Goal: Find specific page/section

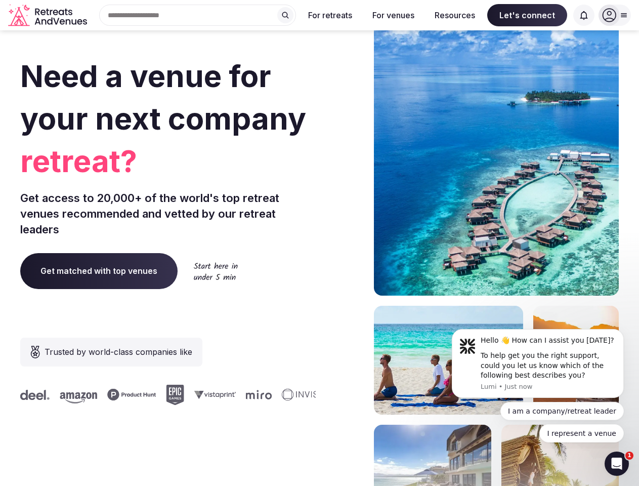
click at [319, 243] on div "Need a venue for your next company retreat? Get access to 20,000+ of the world'…" at bounding box center [319, 303] width 598 height 610
click at [198, 15] on div "Search Popular Destinations [GEOGRAPHIC_DATA], [GEOGRAPHIC_DATA] [GEOGRAPHIC_DA…" at bounding box center [193, 15] width 205 height 21
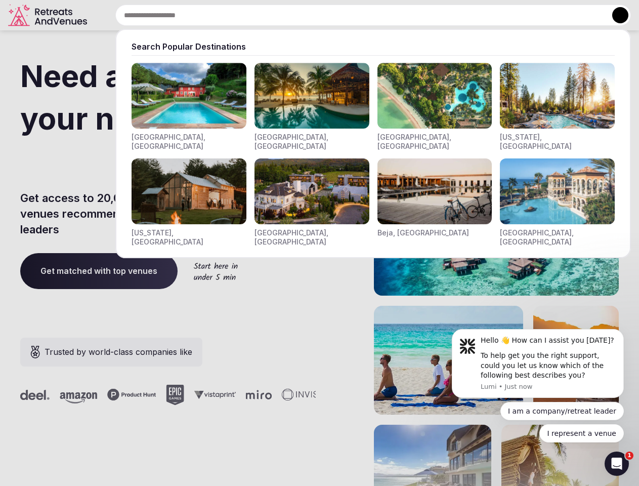
click at [285, 15] on input "text" at bounding box center [373, 15] width 516 height 21
click at [330, 15] on input "text" at bounding box center [373, 15] width 516 height 21
click at [393, 15] on input "text" at bounding box center [373, 15] width 516 height 21
click at [455, 15] on input "text" at bounding box center [373, 15] width 516 height 21
click at [527, 15] on input "text" at bounding box center [373, 15] width 516 height 21
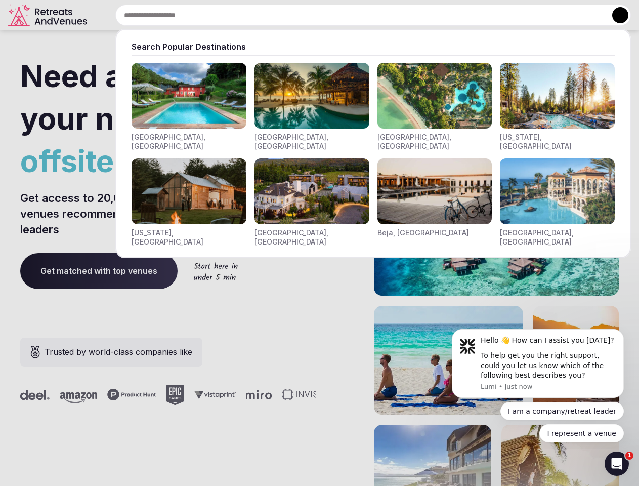
click at [584, 15] on input "text" at bounding box center [373, 15] width 516 height 21
click at [615, 15] on button at bounding box center [620, 15] width 16 height 16
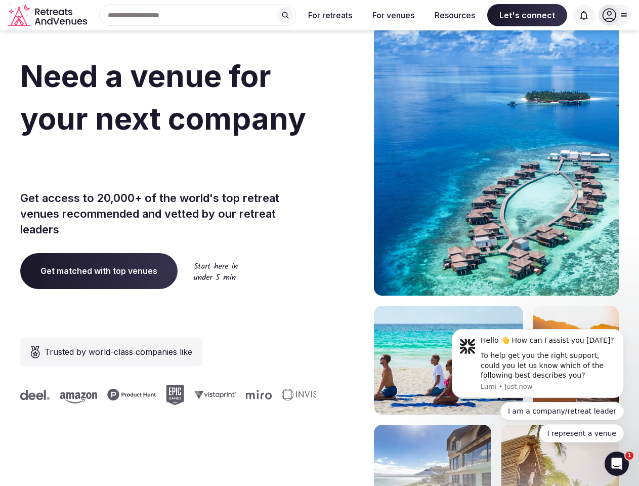
click at [538, 363] on div "To help get you the right support, could you let us know which of the following…" at bounding box center [549, 366] width 136 height 30
